Goal: Information Seeking & Learning: Learn about a topic

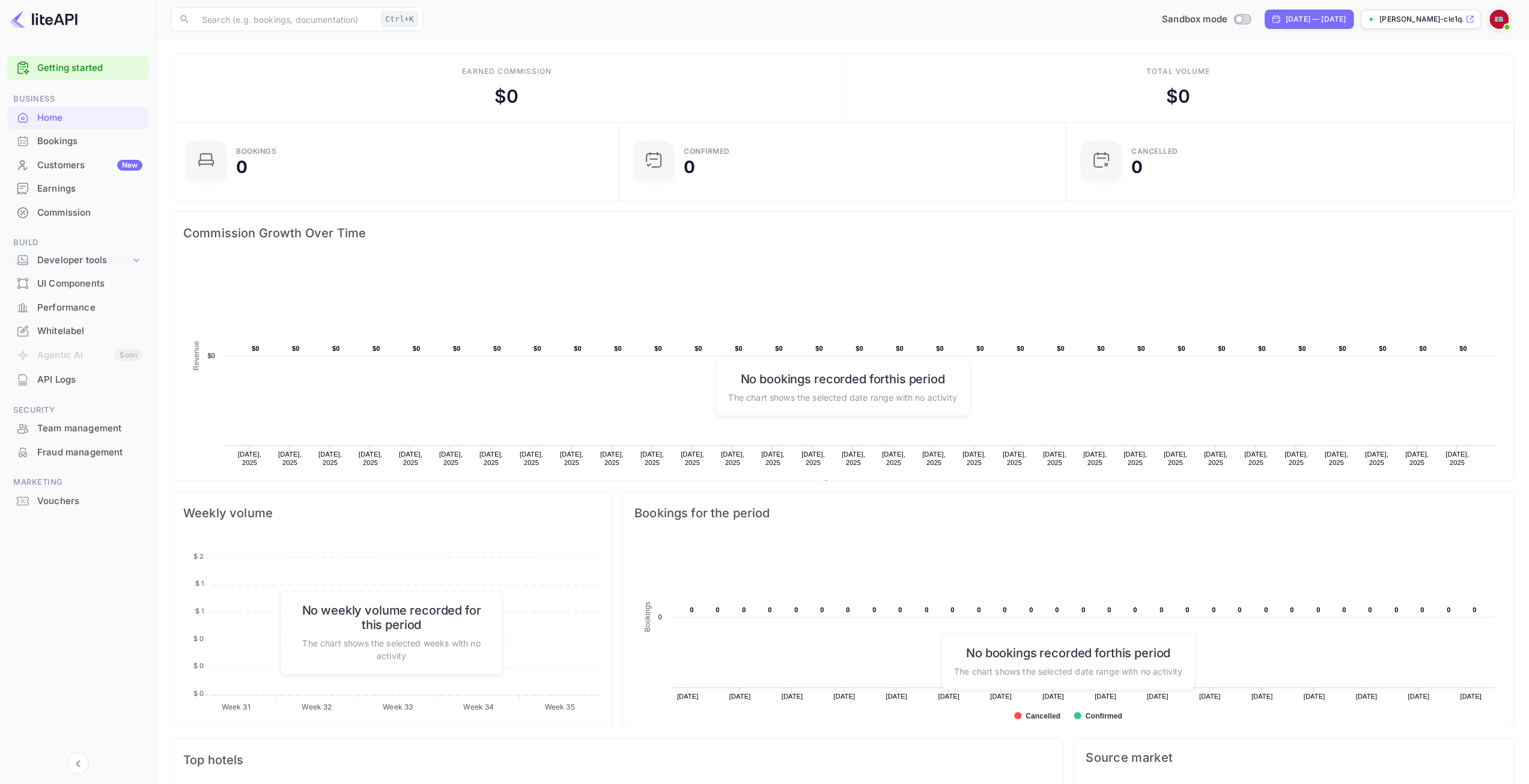
click at [96, 260] on div "Developer tools" at bounding box center [83, 260] width 93 height 14
click at [82, 283] on p "API docs and SDKs" at bounding box center [81, 280] width 78 height 13
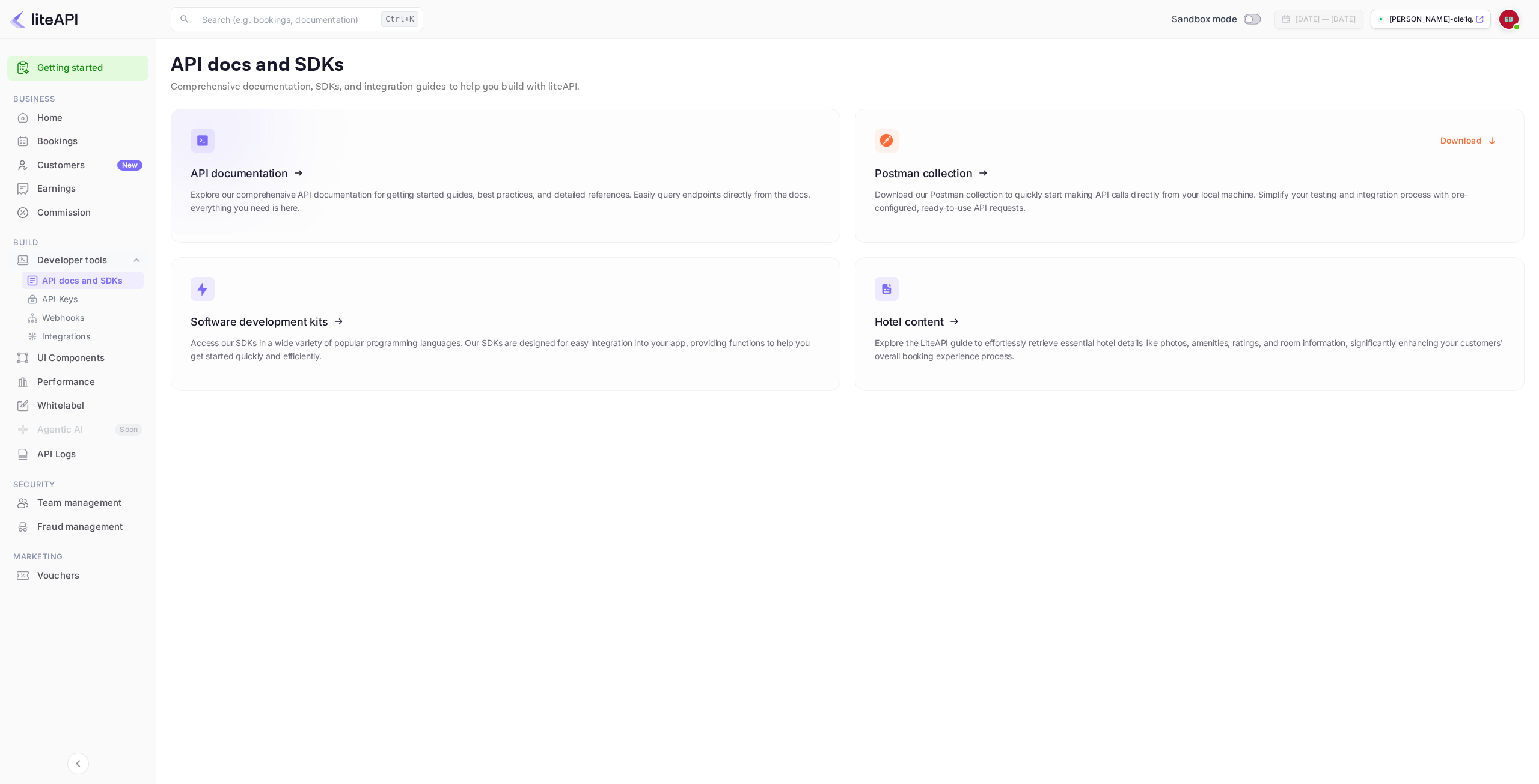
click at [434, 168] on h3 "API documentation" at bounding box center [506, 173] width 630 height 13
click at [74, 299] on p "API Keys" at bounding box center [59, 299] width 35 height 13
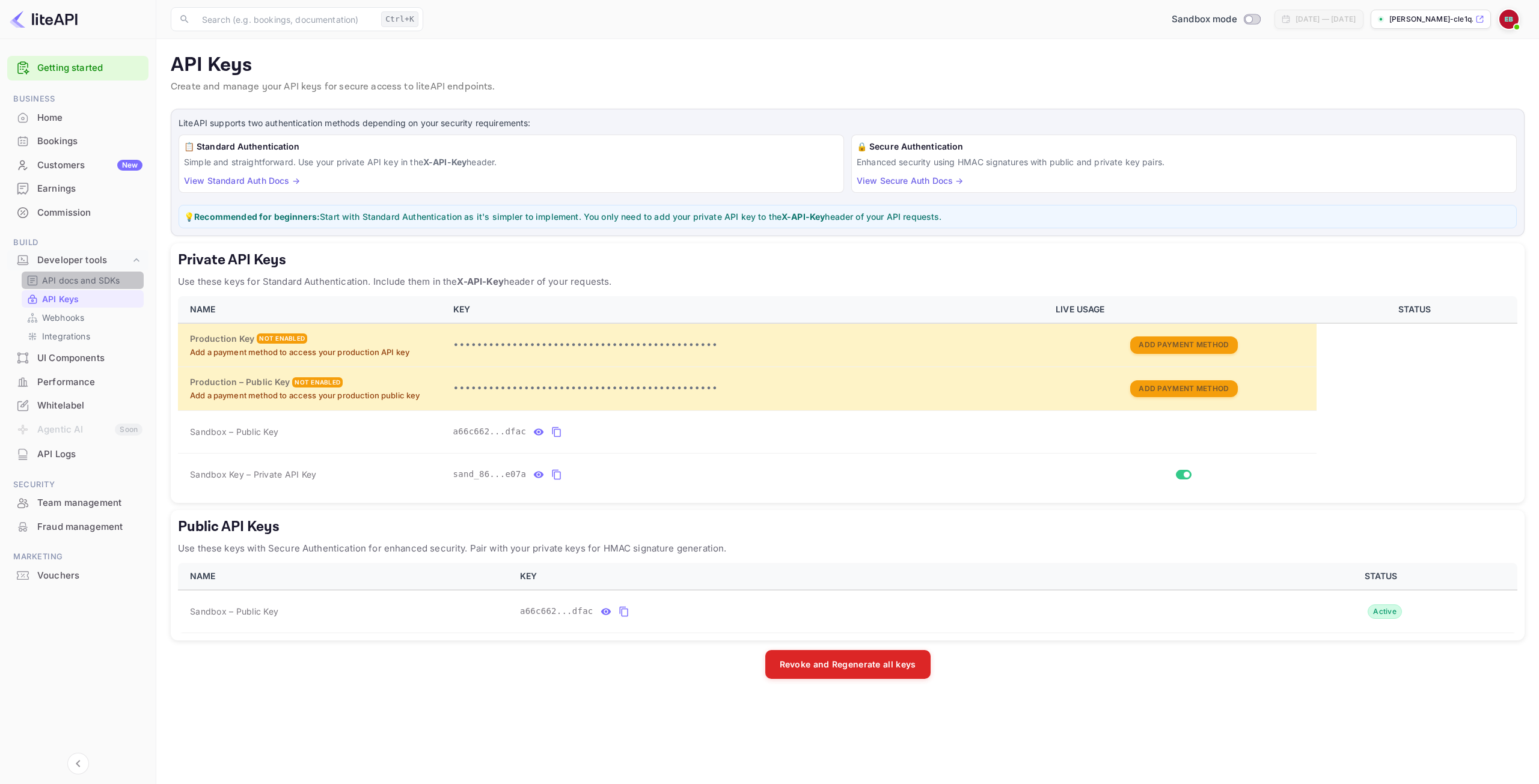
click at [92, 282] on p "API docs and SDKs" at bounding box center [81, 280] width 78 height 13
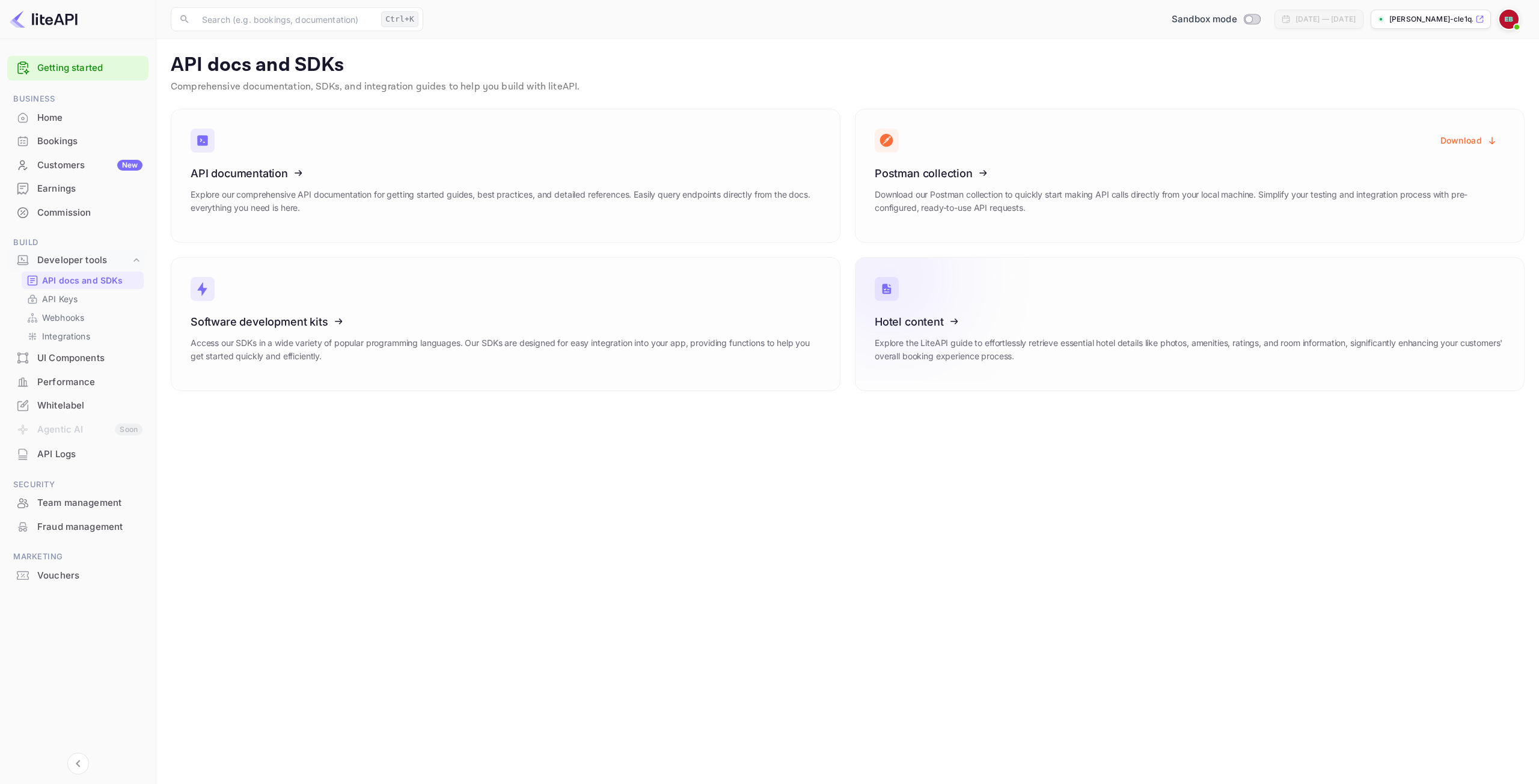
click at [1005, 343] on icon at bounding box center [949, 319] width 187 height 123
